Goal: Task Accomplishment & Management: Manage account settings

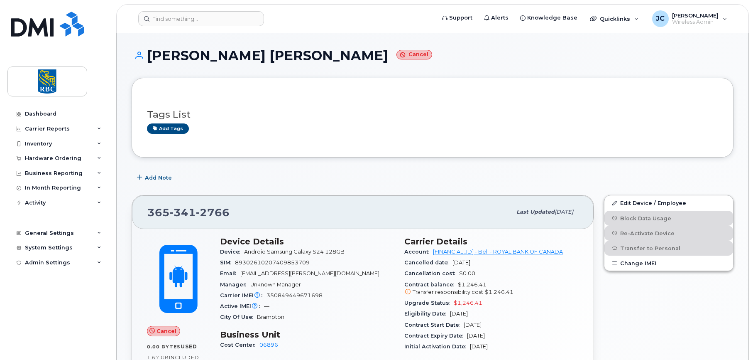
scroll to position [125, 0]
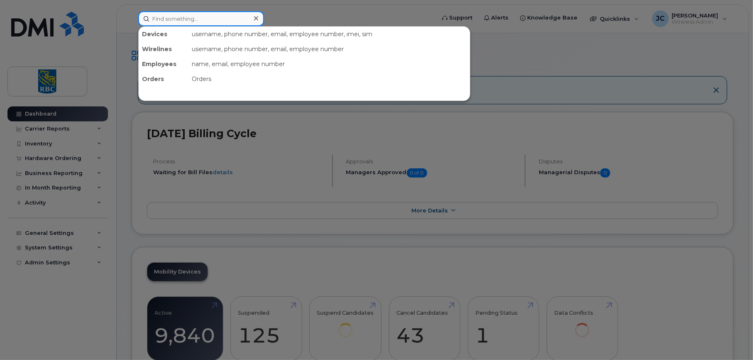
click at [180, 21] on input at bounding box center [201, 18] width 126 height 15
paste input "[PHONE_NUMBER]"
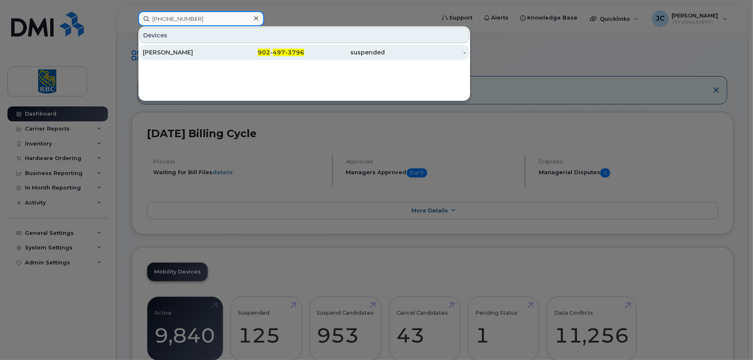
type input "[PHONE_NUMBER]"
click at [165, 48] on div "[PERSON_NAME]" at bounding box center [183, 52] width 81 height 8
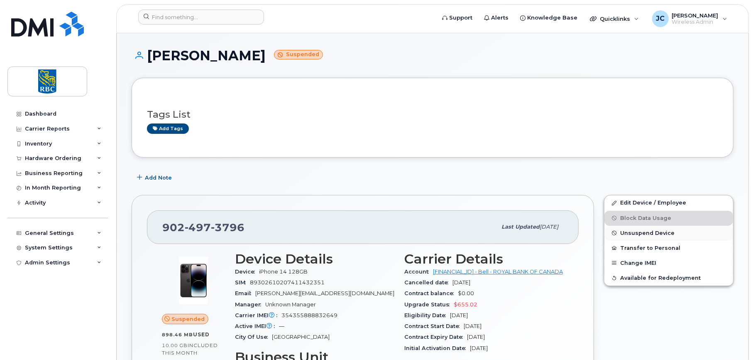
click at [649, 230] on span "Unsuspend Device" at bounding box center [647, 233] width 54 height 6
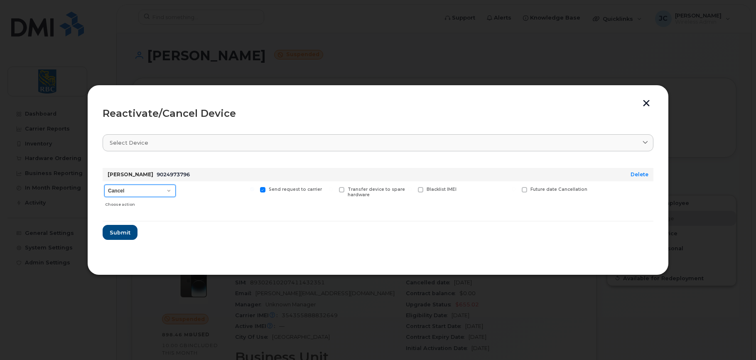
click at [170, 190] on select "Cancel Suspend - Extend Suspension Reactivate" at bounding box center [139, 190] width 71 height 12
select select "[object Object]"
click at [104, 184] on select "Cancel Suspend - Extend Suspension Reactivate" at bounding box center [139, 190] width 71 height 12
click at [123, 231] on span "Submit" at bounding box center [119, 232] width 21 height 8
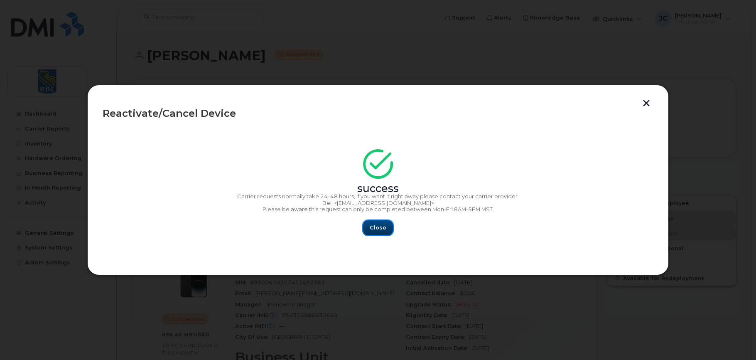
click at [383, 231] on span "Close" at bounding box center [377, 227] width 17 height 8
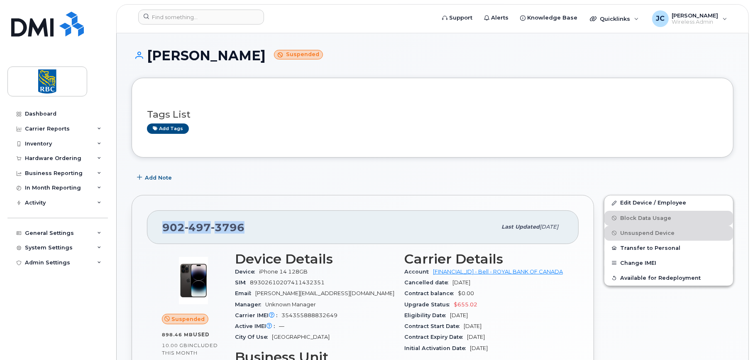
drag, startPoint x: 247, startPoint y: 230, endPoint x: 138, endPoint y: 230, distance: 108.8
click at [138, 230] on div "902 497 3796 Last updated Aug 20, 2025 Suspended 898.46 MB  used 10.00 GB  incl…" at bounding box center [363, 336] width 462 height 282
copy span "902 497 3796"
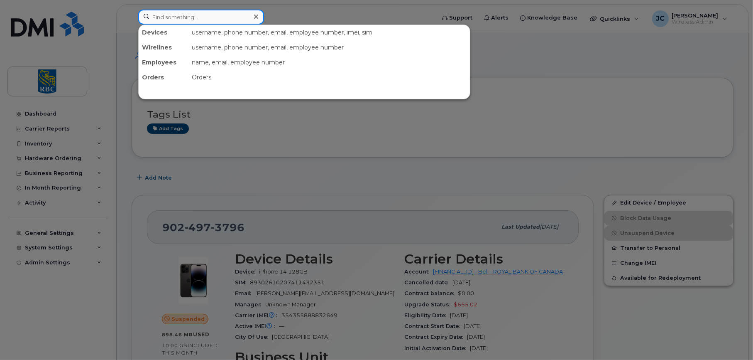
click at [195, 17] on input at bounding box center [201, 17] width 126 height 15
paste input "9024973796"
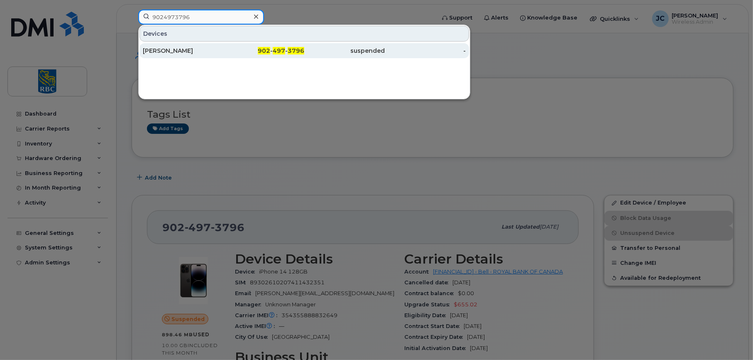
type input "9024973796"
click at [176, 48] on div "[PERSON_NAME]" at bounding box center [183, 50] width 81 height 8
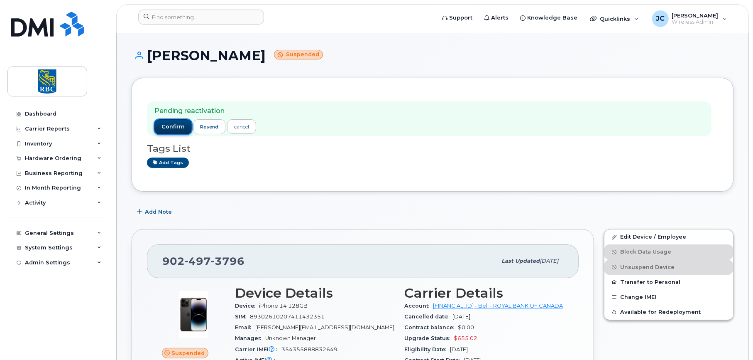
click at [169, 125] on span "confirm" at bounding box center [172, 126] width 23 height 7
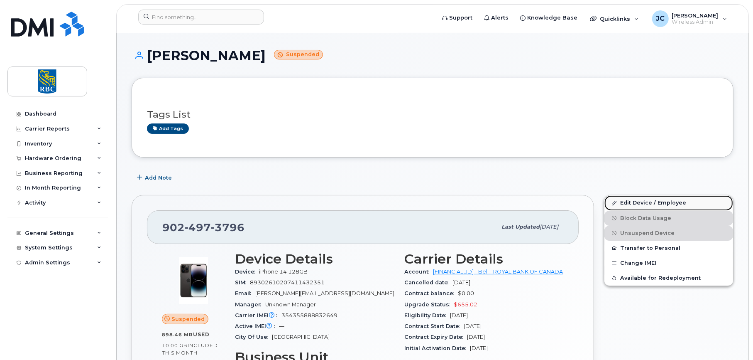
click at [630, 198] on link "Edit Device / Employee" at bounding box center [668, 202] width 129 height 15
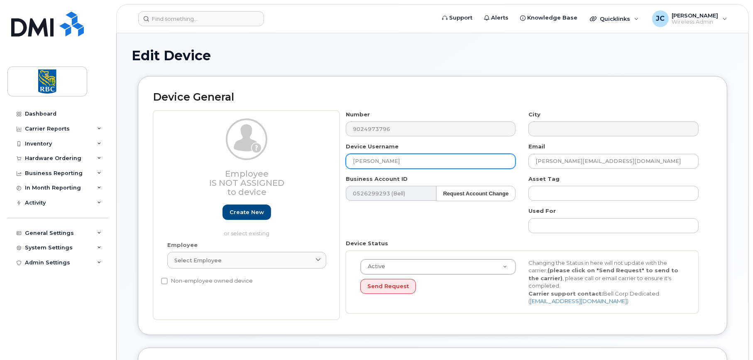
drag, startPoint x: 409, startPoint y: 157, endPoint x: 167, endPoint y: 161, distance: 242.1
click at [167, 161] on div "Employee Is not assigned to device Create new or select existing Employee Selec…" at bounding box center [432, 214] width 559 height 209
paste input "[PERSON_NAME]"
type input "[PERSON_NAME]"
drag, startPoint x: 619, startPoint y: 160, endPoint x: 443, endPoint y: 166, distance: 176.1
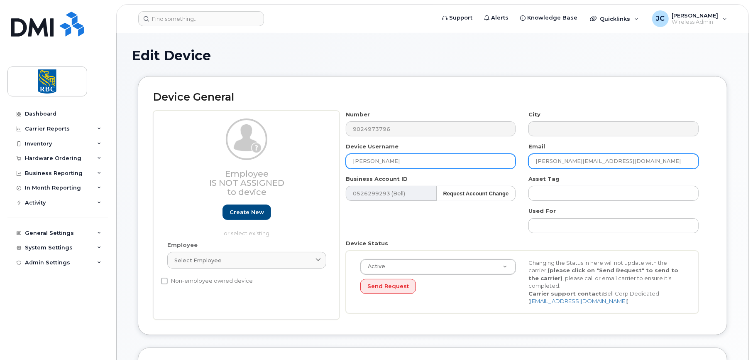
click at [443, 166] on div "Number 9024973796 City Device Username [PERSON_NAME] Email [PERSON_NAME][EMAIL_…" at bounding box center [523, 214] width 366 height 209
paste input "[PERSON_NAME].[PERSON_NAME]"
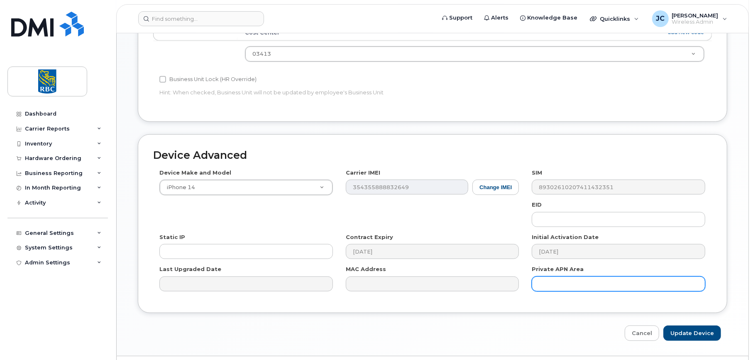
scroll to position [376, 0]
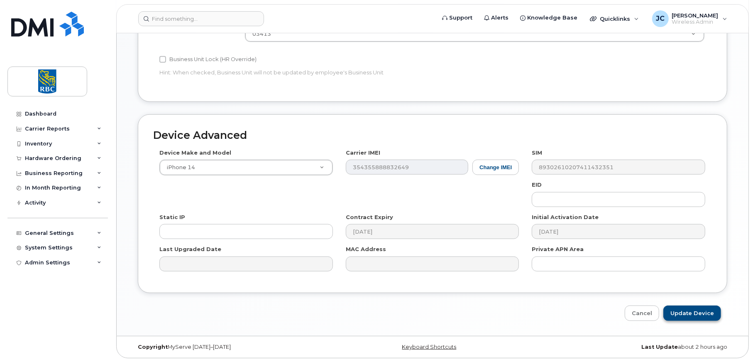
type input "[PERSON_NAME][EMAIL_ADDRESS][PERSON_NAME][DOMAIN_NAME]"
click at [692, 309] on input "Update Device" at bounding box center [692, 312] width 58 height 15
type input "Saving..."
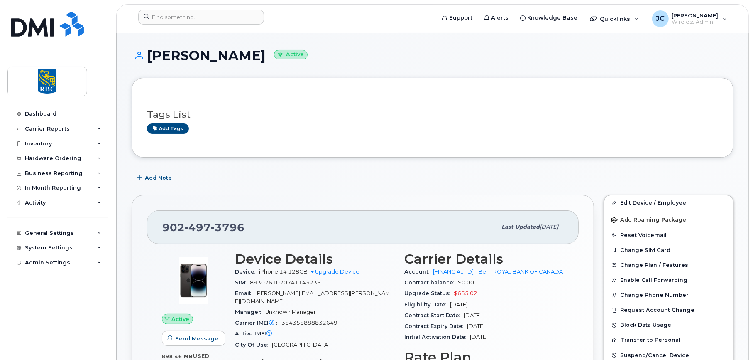
click at [563, 56] on h1 "[PERSON_NAME] Active" at bounding box center [433, 55] width 602 height 15
